Goal: Navigation & Orientation: Find specific page/section

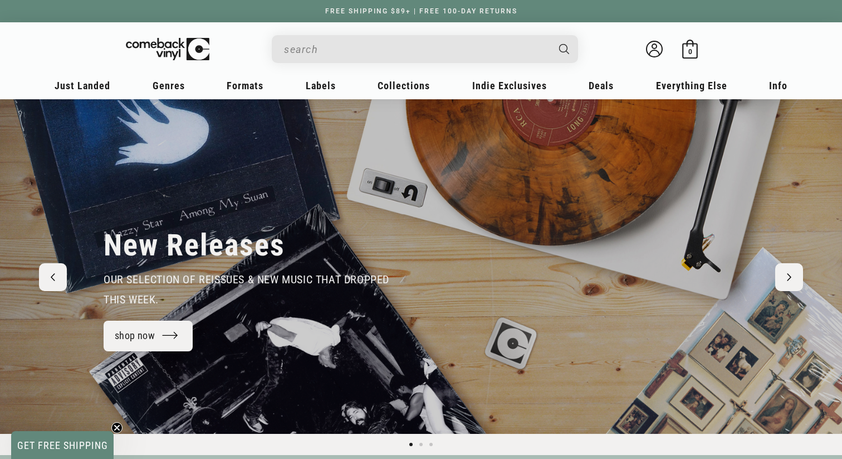
click at [355, 53] on input "When autocomplete results are available use up and down arrows to review and en…" at bounding box center [416, 49] width 264 height 23
type input "t"
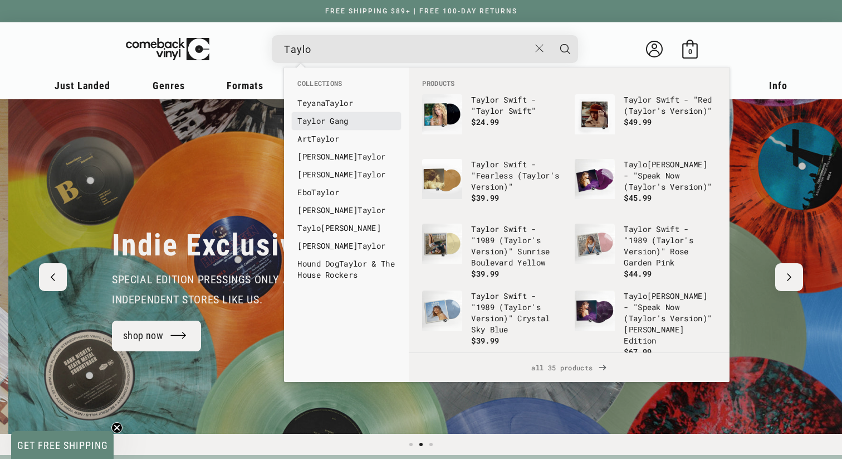
scroll to position [0, 842]
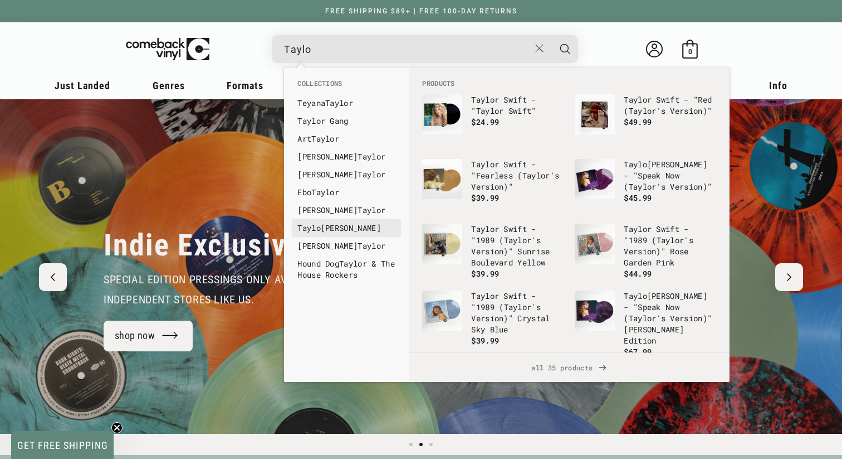
type input "Taylo"
click at [355, 222] on link "[PERSON_NAME]" at bounding box center [347, 227] width 98 height 11
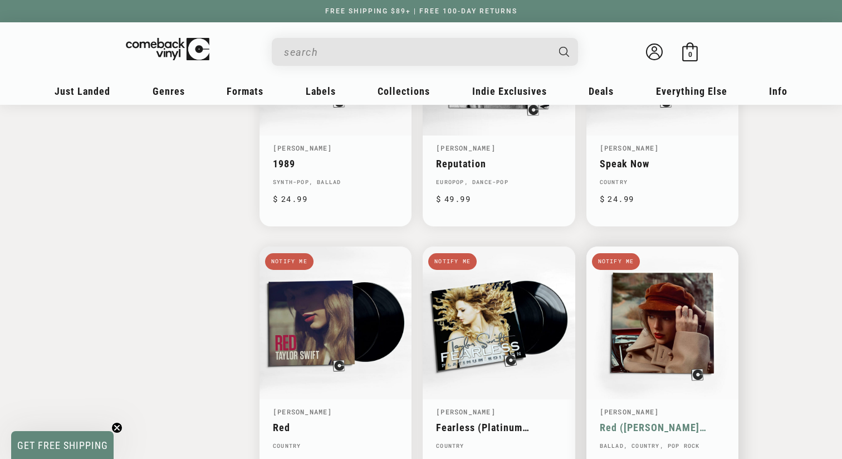
scroll to position [1630, 0]
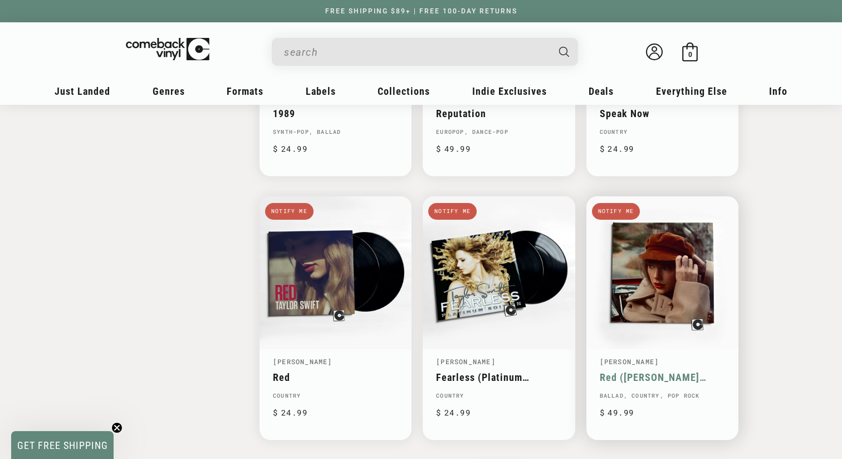
click at [601, 371] on link "Red (Taylor's Version)" at bounding box center [662, 377] width 125 height 12
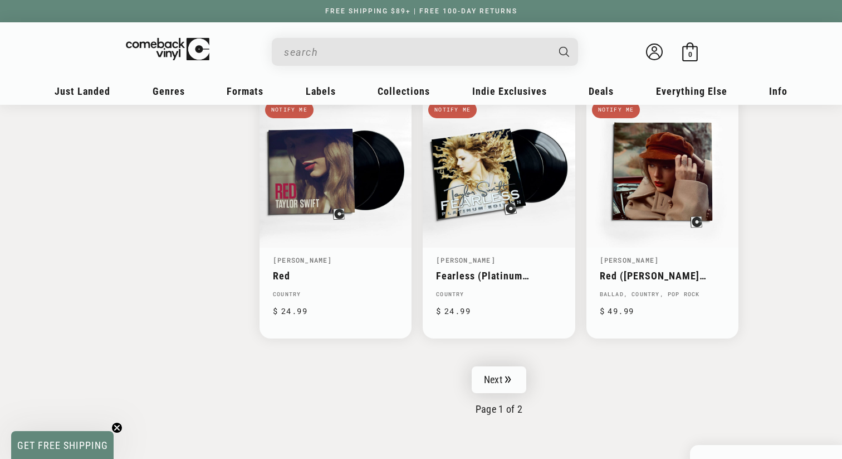
scroll to position [1732, 0]
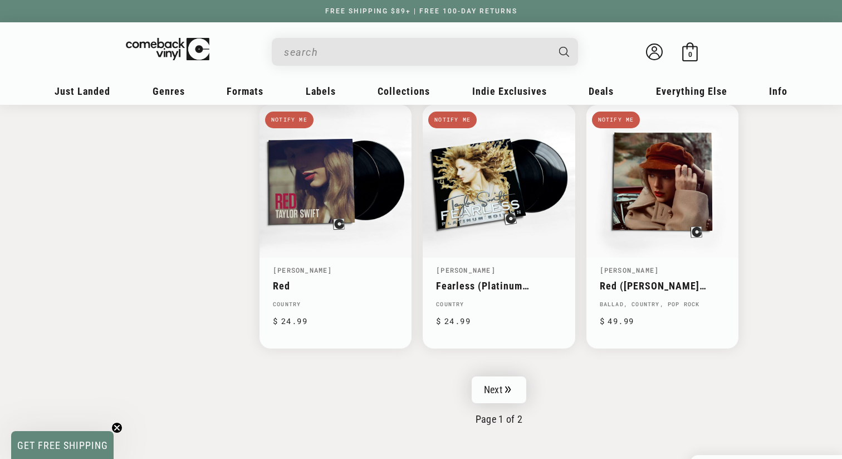
click at [507, 388] on link "Next" at bounding box center [499, 389] width 55 height 27
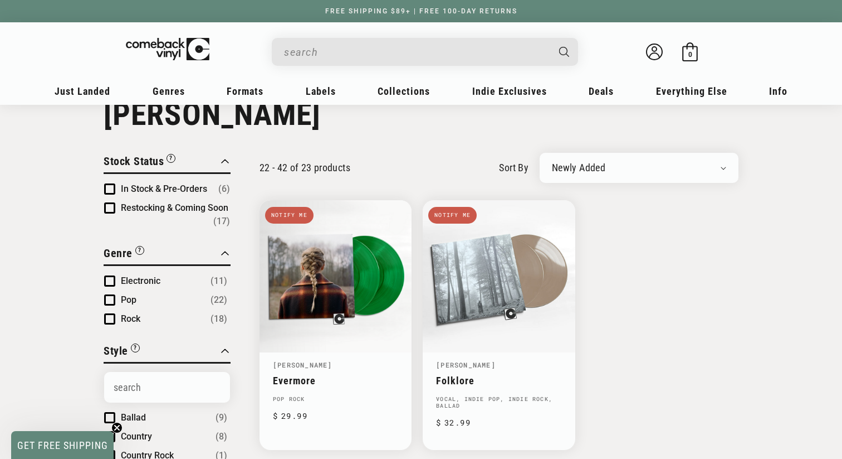
scroll to position [38, 0]
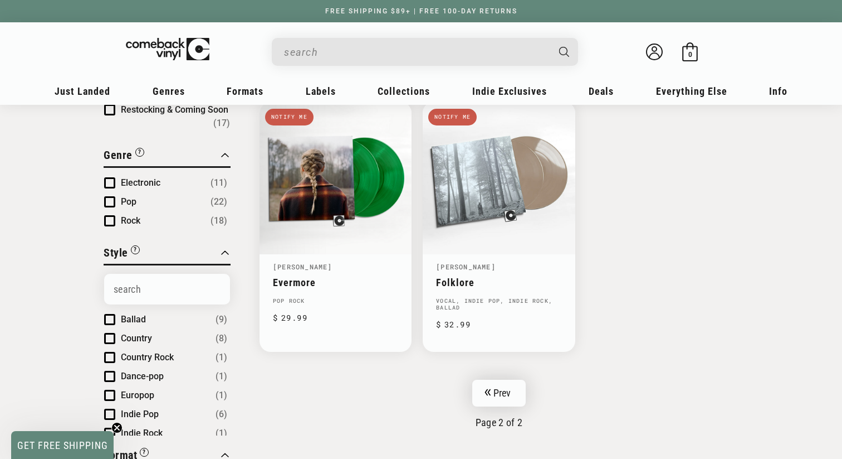
click at [499, 388] on link "Prev" at bounding box center [499, 392] width 54 height 27
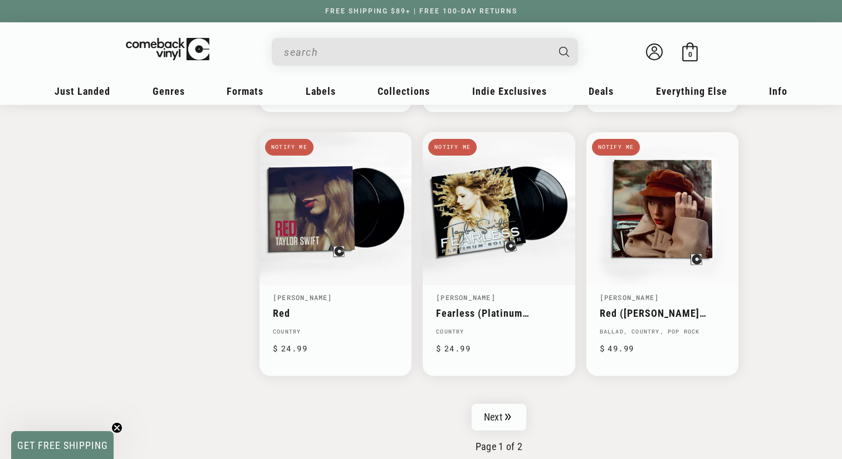
scroll to position [1689, 0]
